Goal: Information Seeking & Learning: Learn about a topic

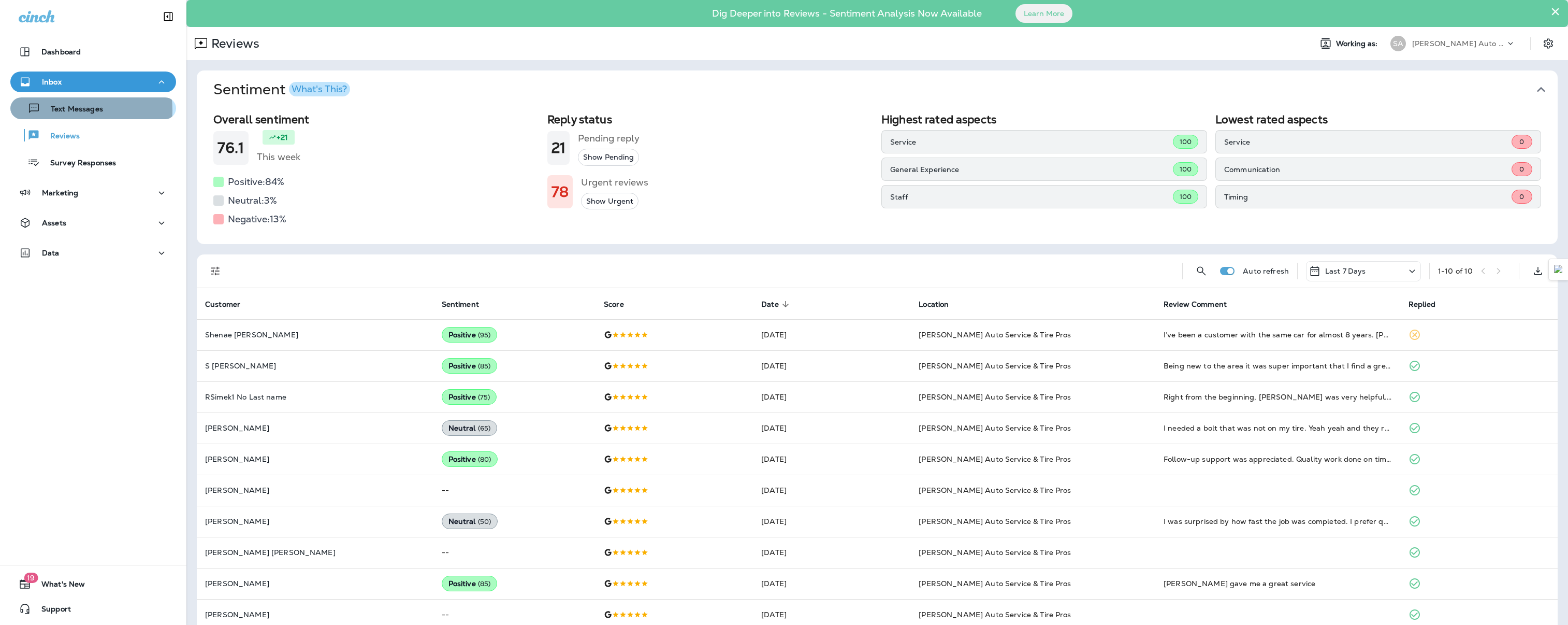
click at [68, 110] on p "Text Messages" at bounding box center [71, 110] width 63 height 10
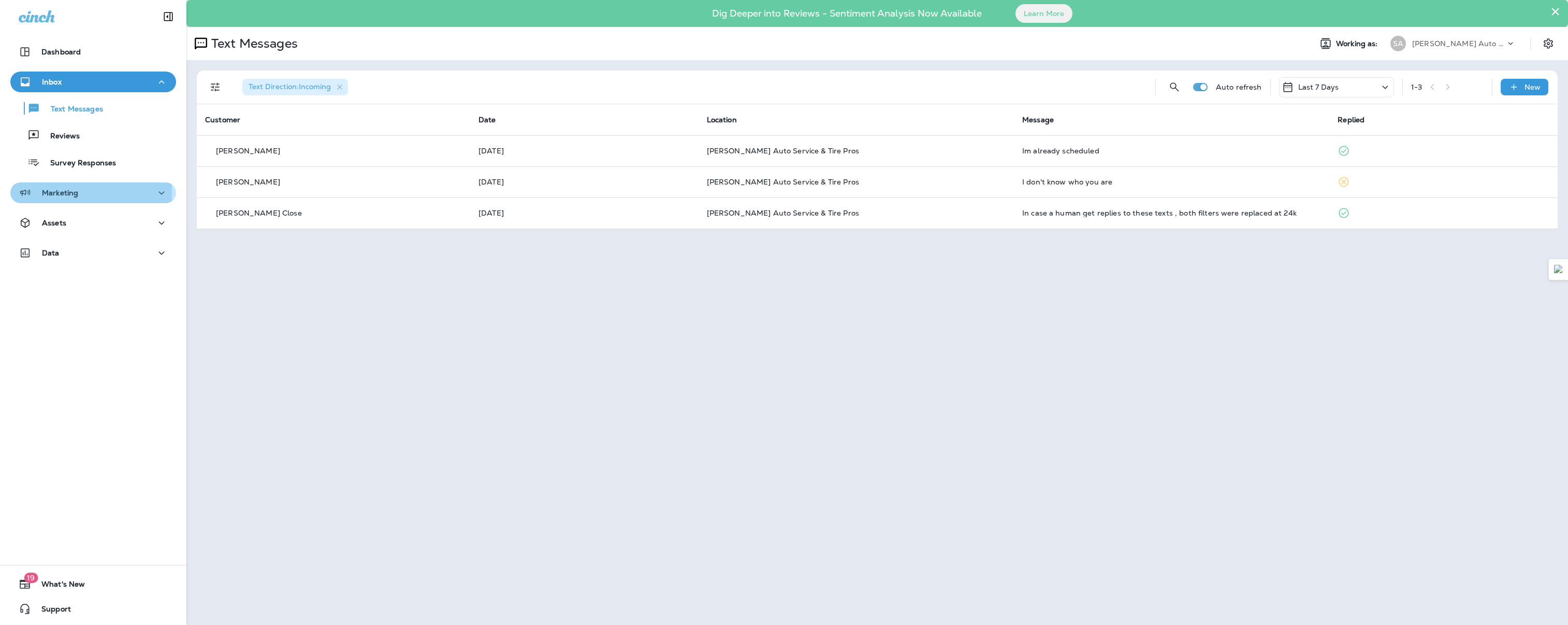
click at [69, 193] on p "Marketing" at bounding box center [60, 193] width 37 height 9
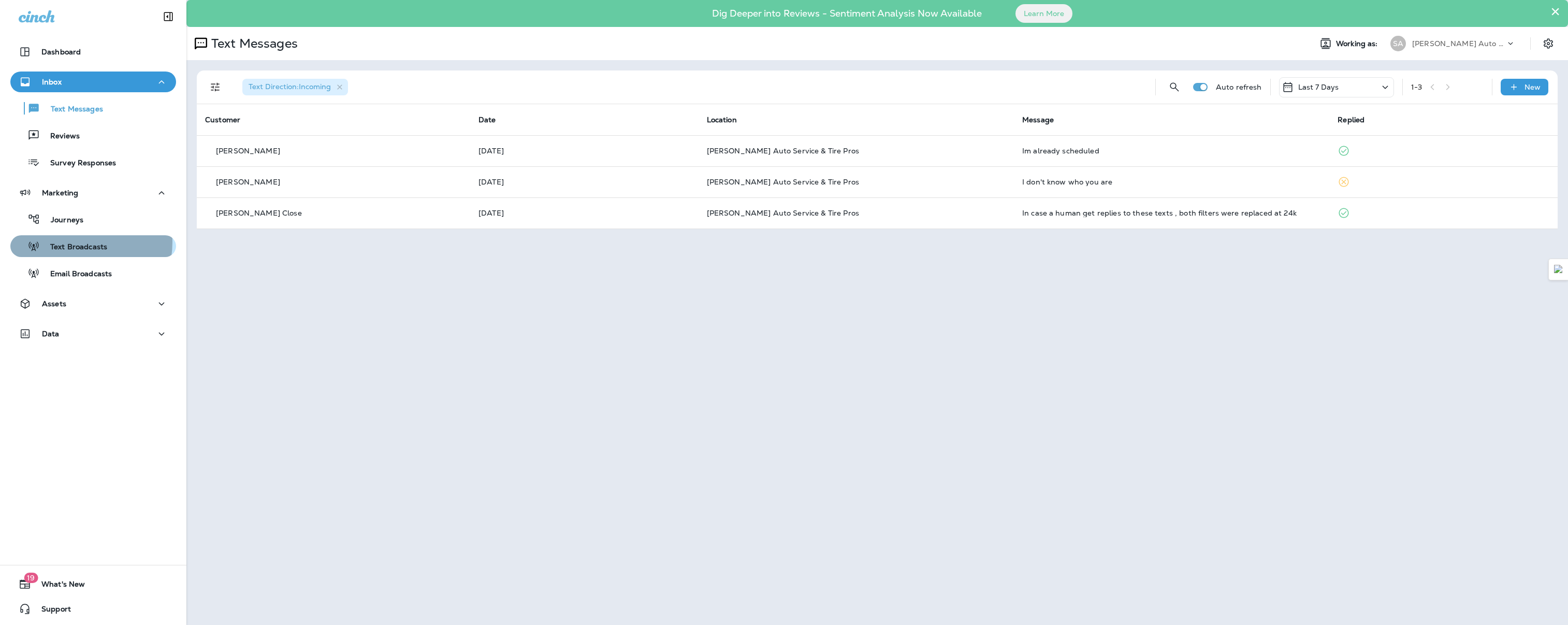
click at [72, 242] on p "Text Broadcasts" at bounding box center [74, 247] width 68 height 10
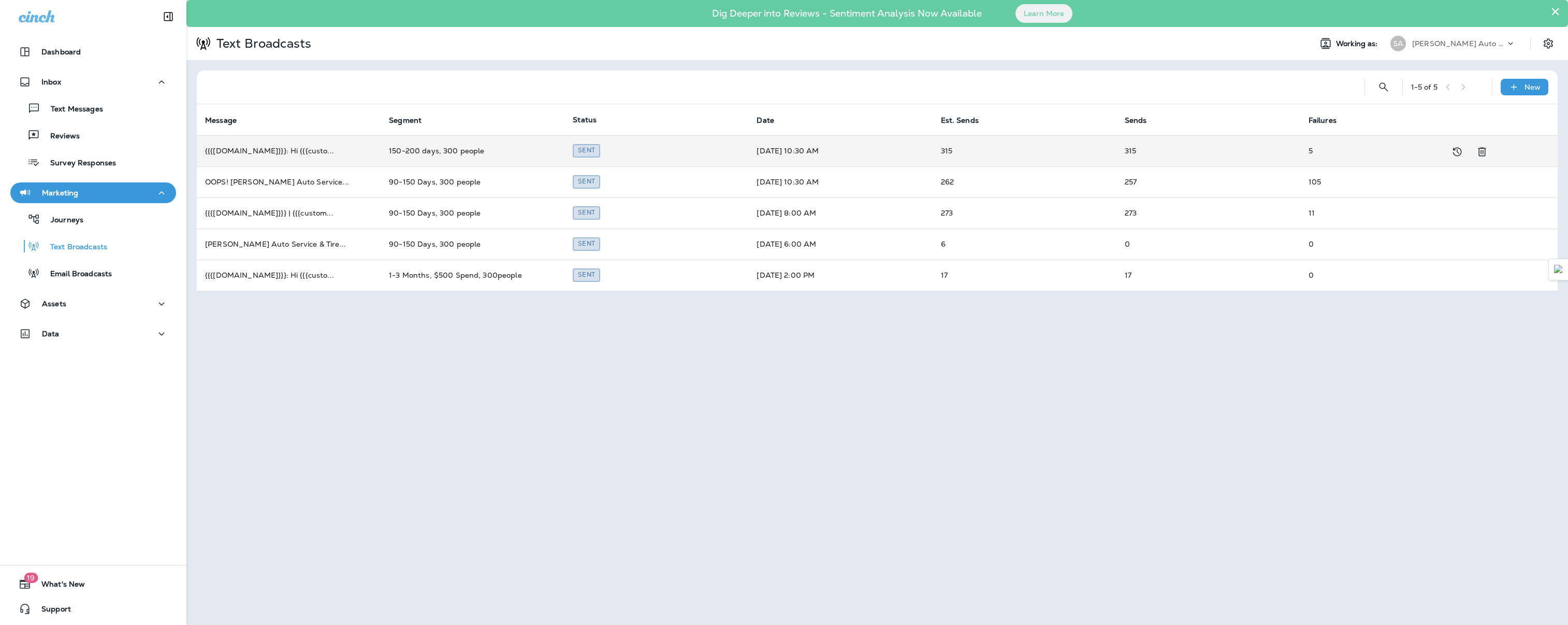
click at [738, 148] on td "Sent" at bounding box center [656, 150] width 184 height 31
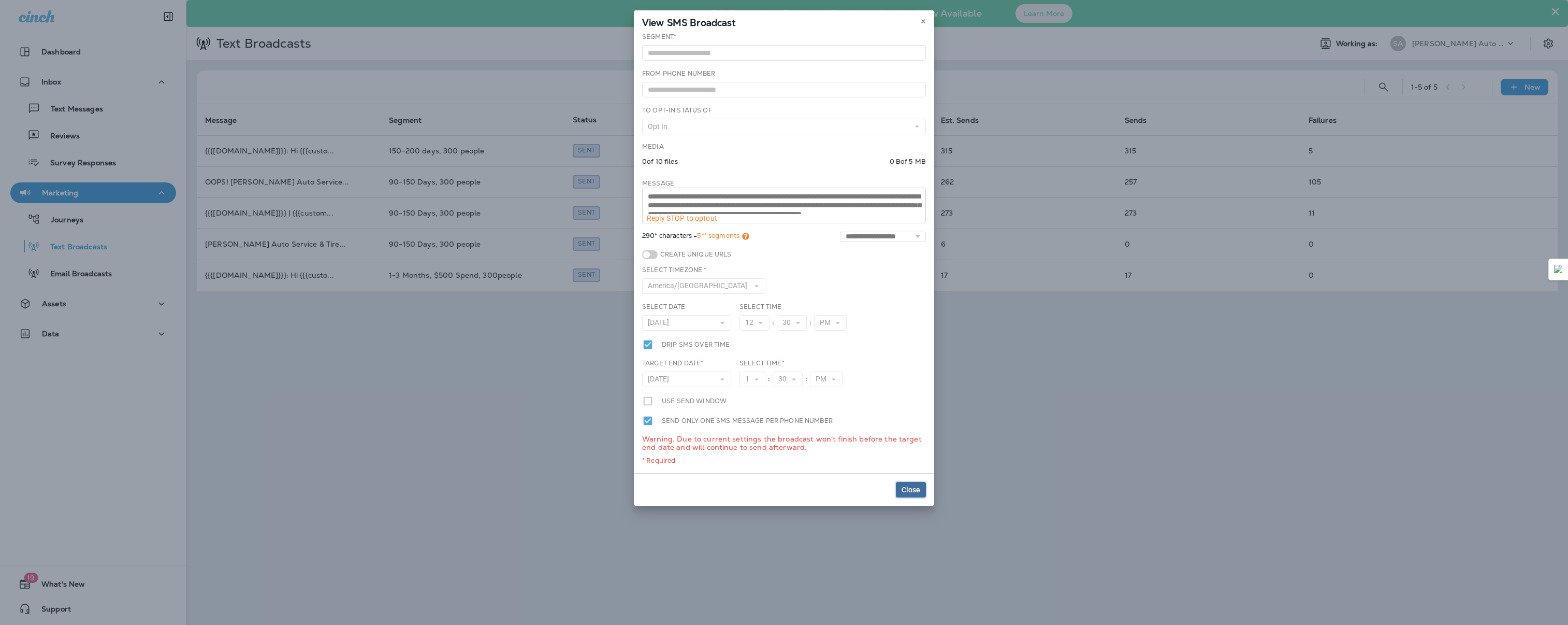
click at [903, 489] on span "Close" at bounding box center [911, 490] width 19 height 7
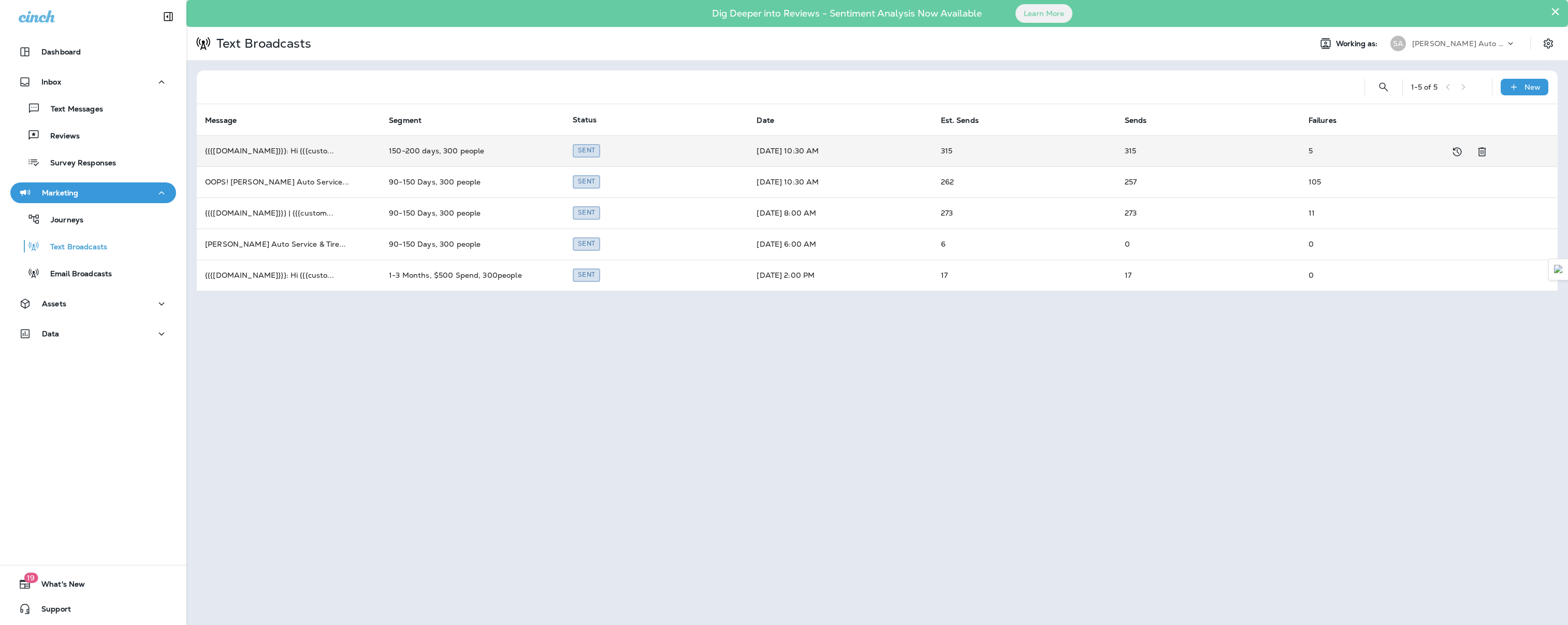
click at [1313, 150] on td "5" at bounding box center [1392, 150] width 184 height 31
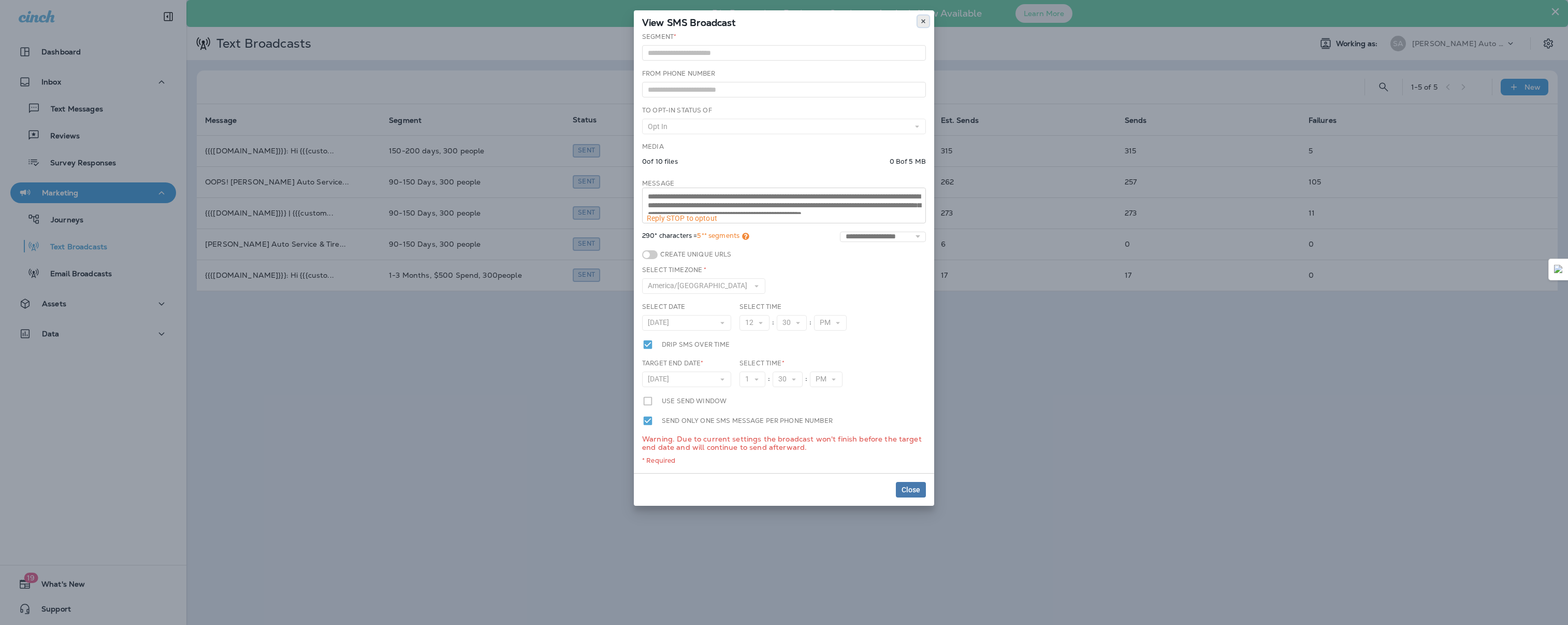
click at [924, 16] on button at bounding box center [923, 21] width 12 height 12
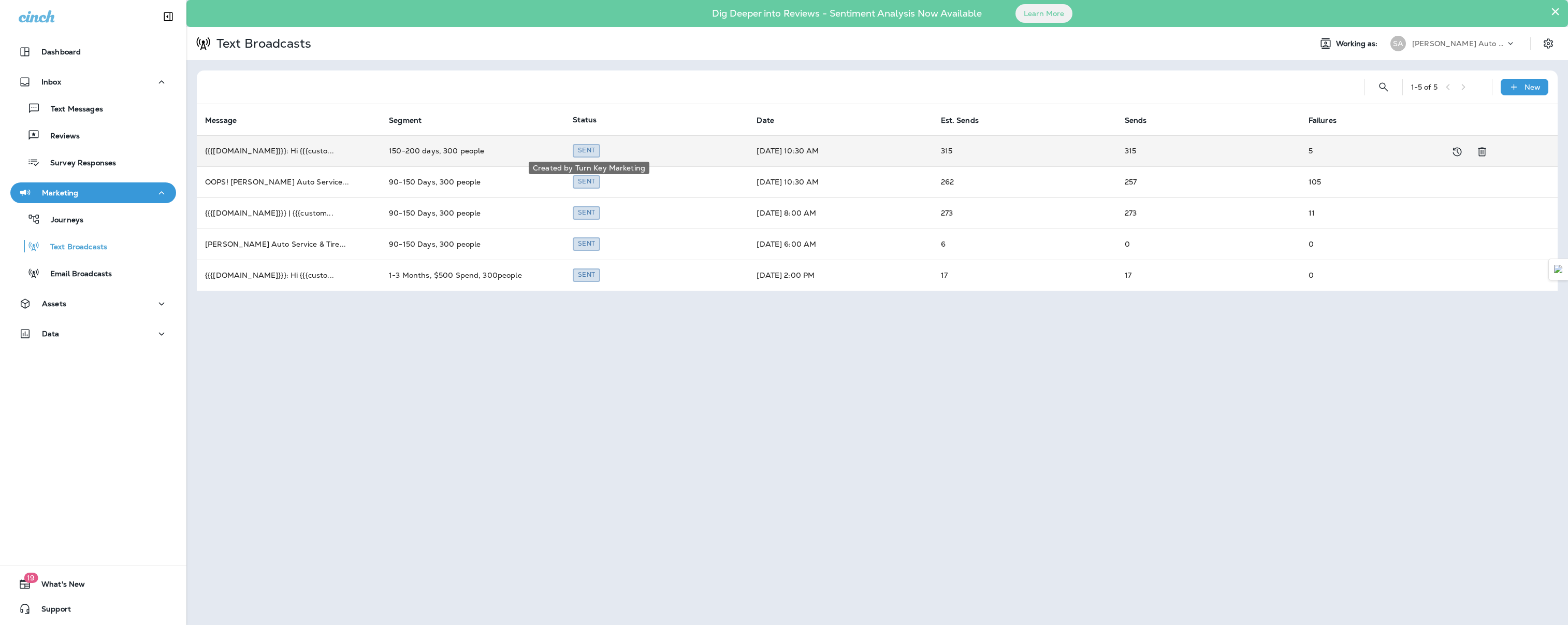
click at [592, 152] on div "Sent" at bounding box center [586, 150] width 27 height 13
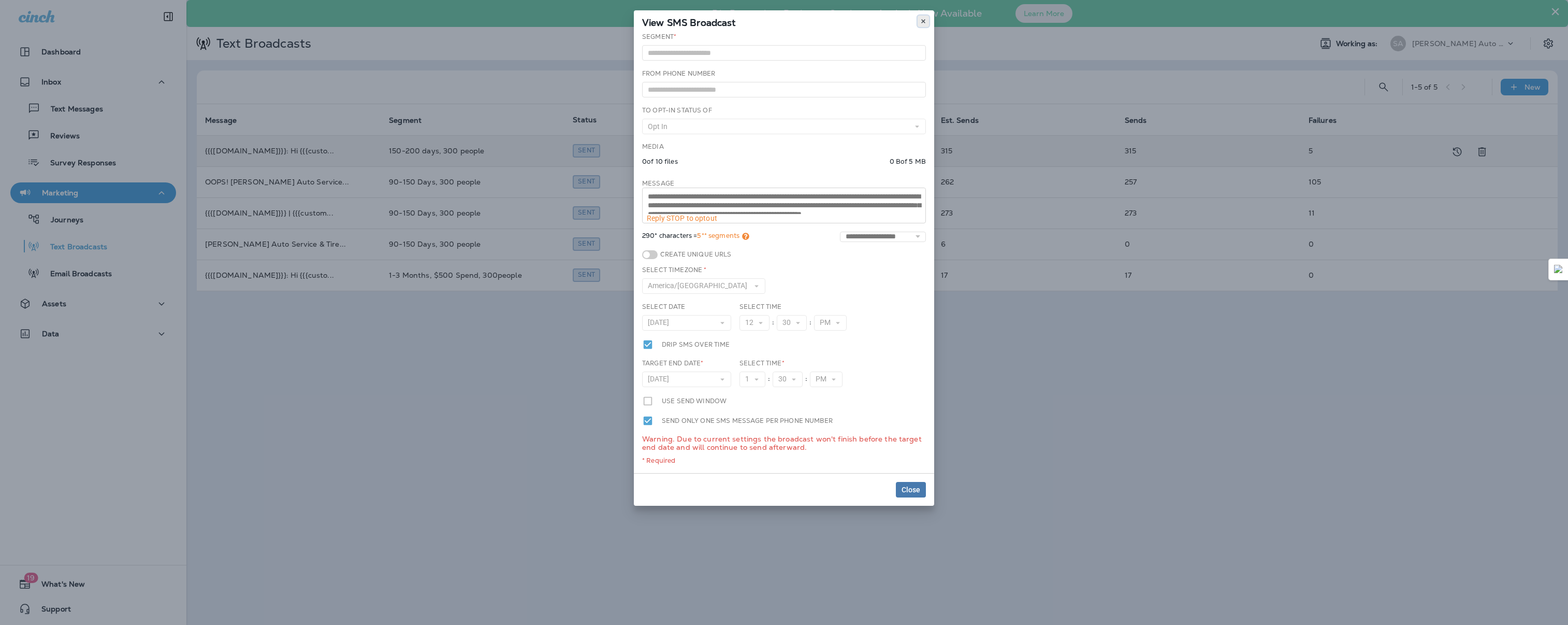
click at [923, 19] on icon at bounding box center [923, 21] width 6 height 6
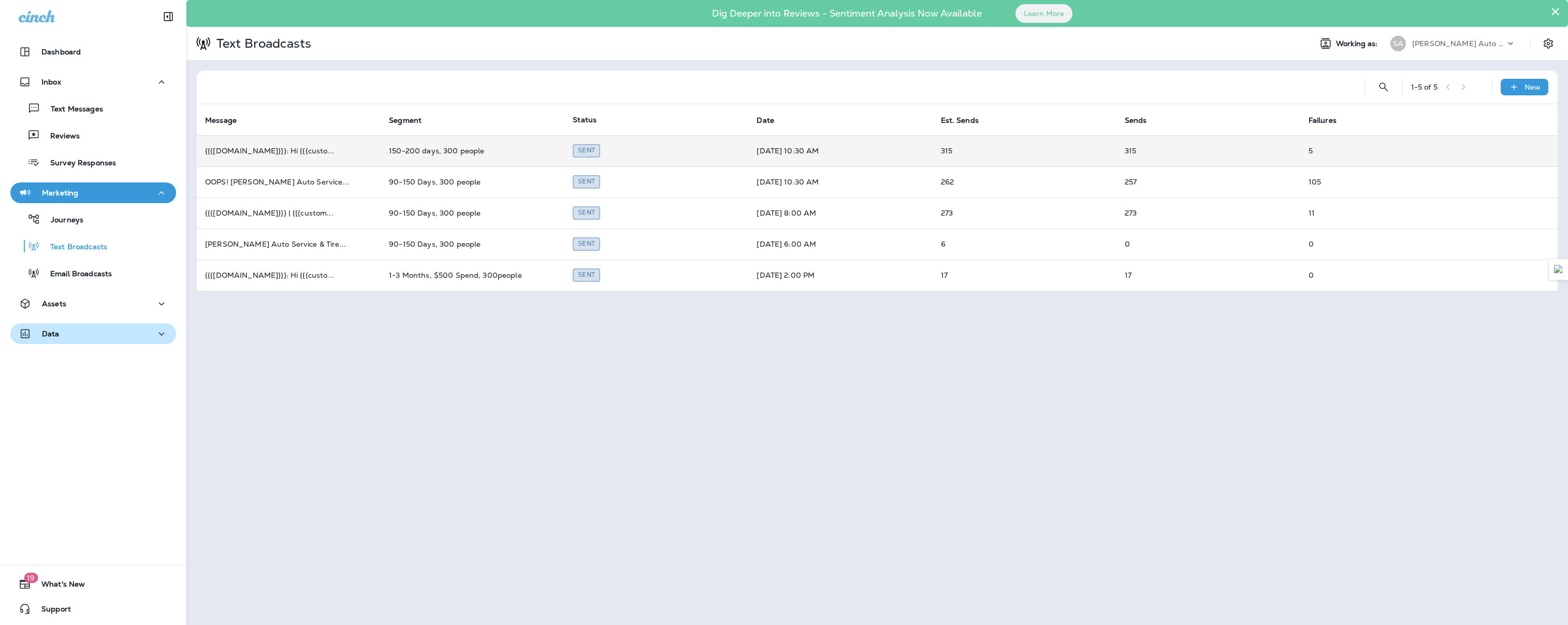
click at [76, 332] on div "Data" at bounding box center [93, 334] width 149 height 13
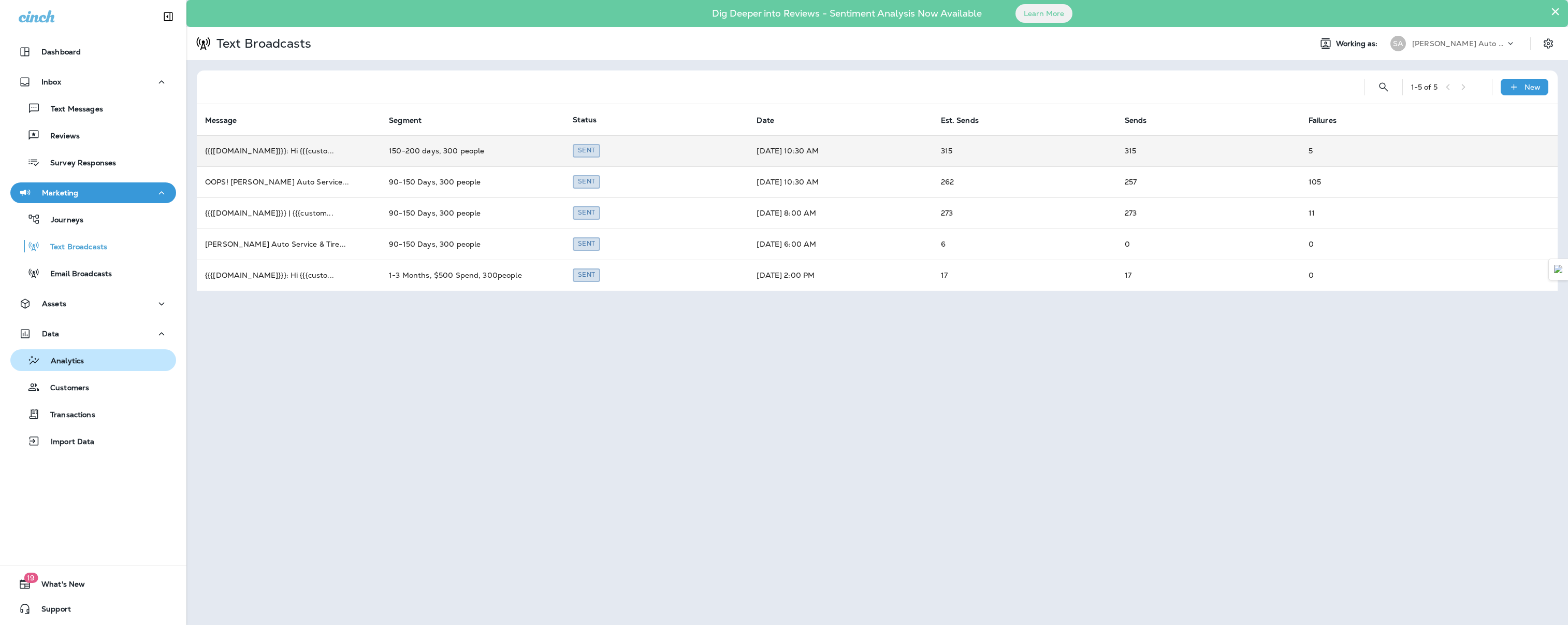
click at [75, 365] on p "Analytics" at bounding box center [61, 361] width 43 height 10
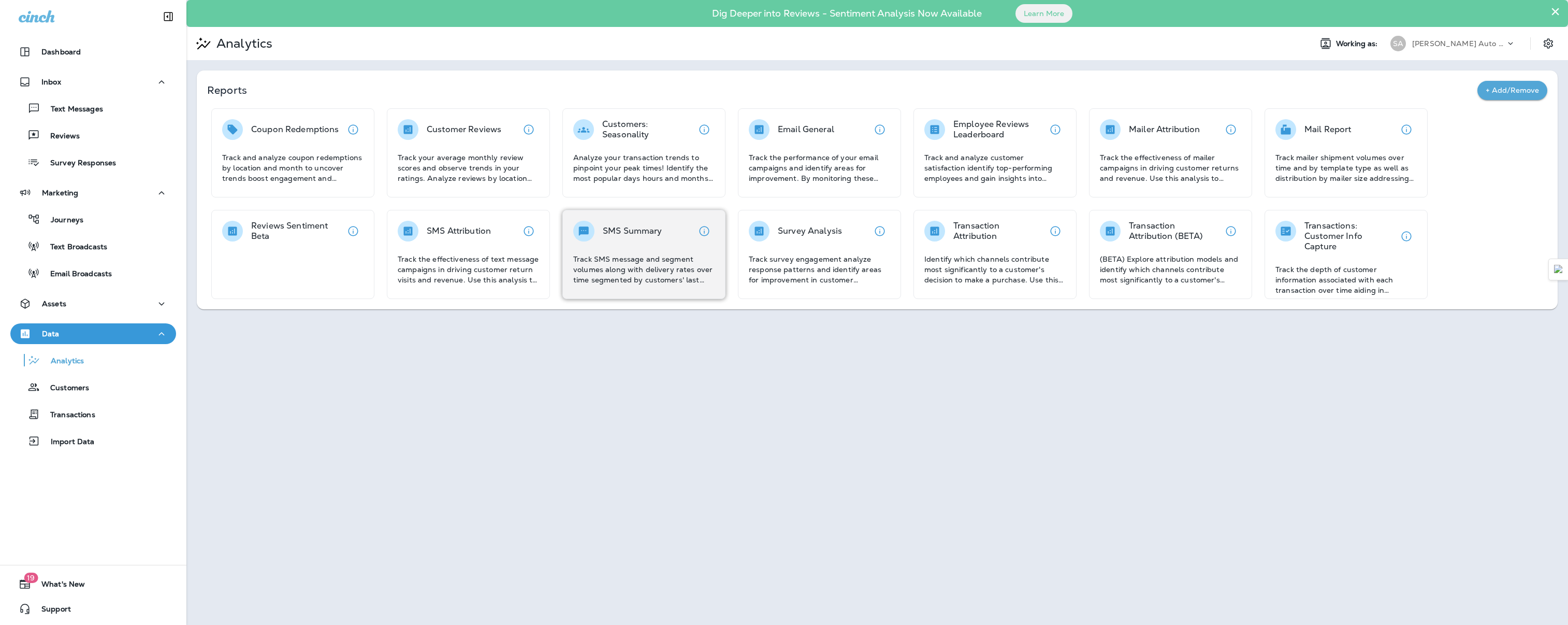
click at [603, 271] on p "Track SMS message and segment volumes along with delivery rates over time segme…" at bounding box center [644, 269] width 141 height 31
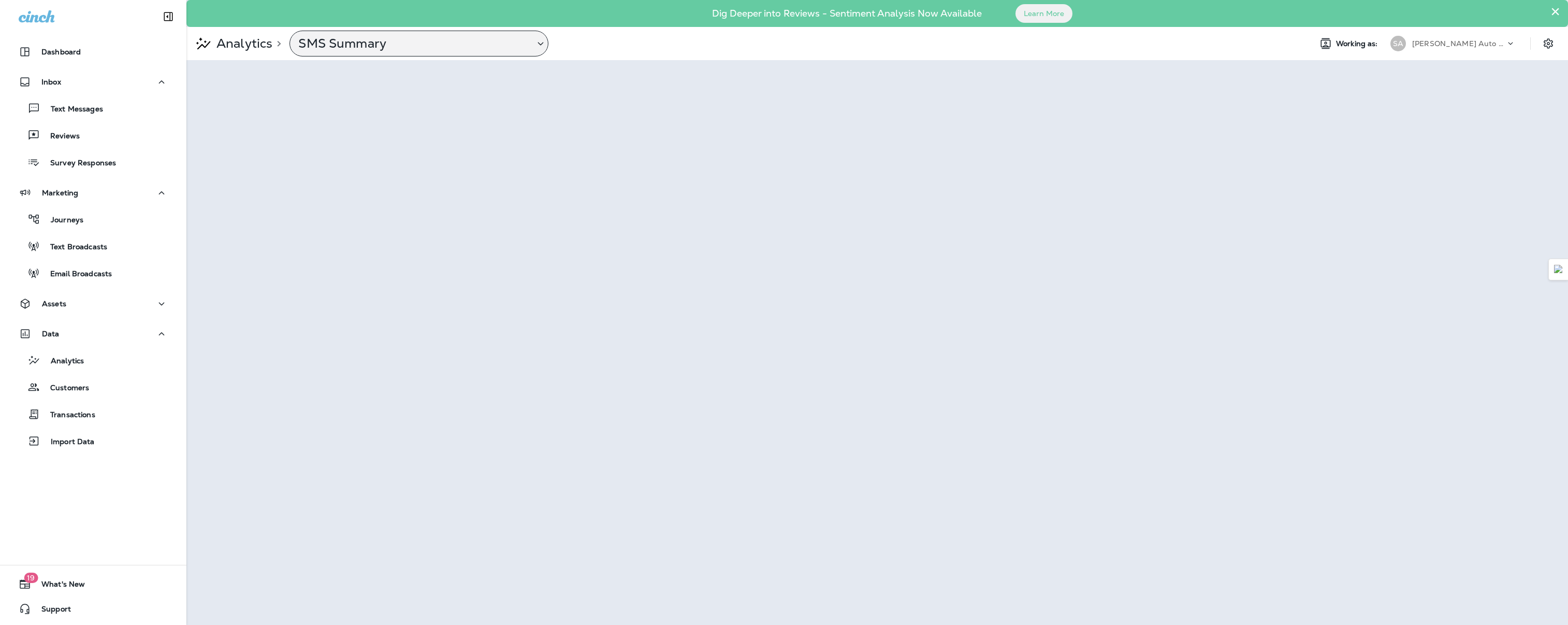
click at [512, 47] on p "SMS Summary" at bounding box center [412, 44] width 228 height 16
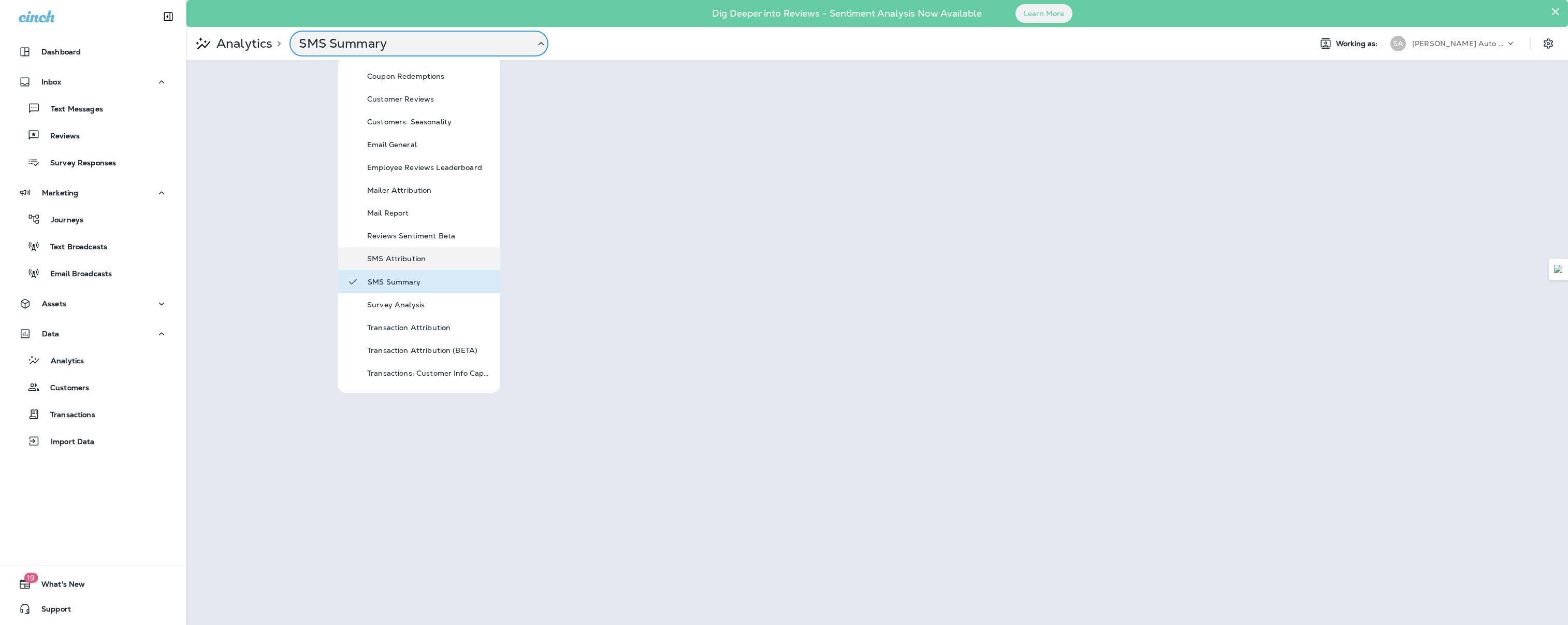
click at [396, 255] on p "SMS Attribution" at bounding box center [429, 259] width 124 height 9
